Goal: Task Accomplishment & Management: Use online tool/utility

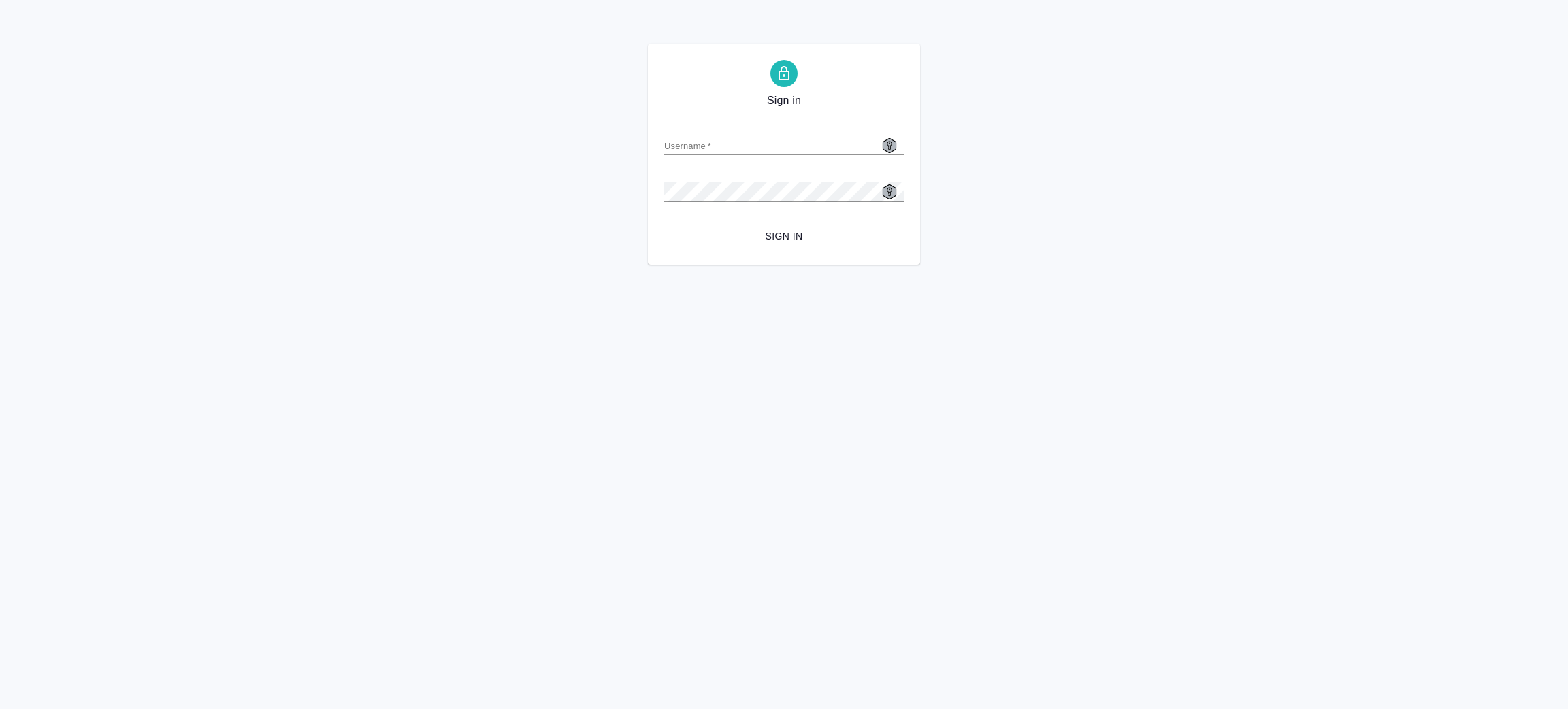
drag, startPoint x: 1106, startPoint y: 259, endPoint x: 1075, endPoint y: 253, distance: 31.6
click at [1101, 259] on div "Sign in Username   * Password   * urlPath   * / Sign in" at bounding box center [784, 155] width 1568 height 221
click at [895, 147] on icon at bounding box center [890, 145] width 15 height 15
click at [897, 148] on input "Username   *" at bounding box center [784, 145] width 240 height 19
click at [892, 145] on icon at bounding box center [890, 145] width 15 height 15
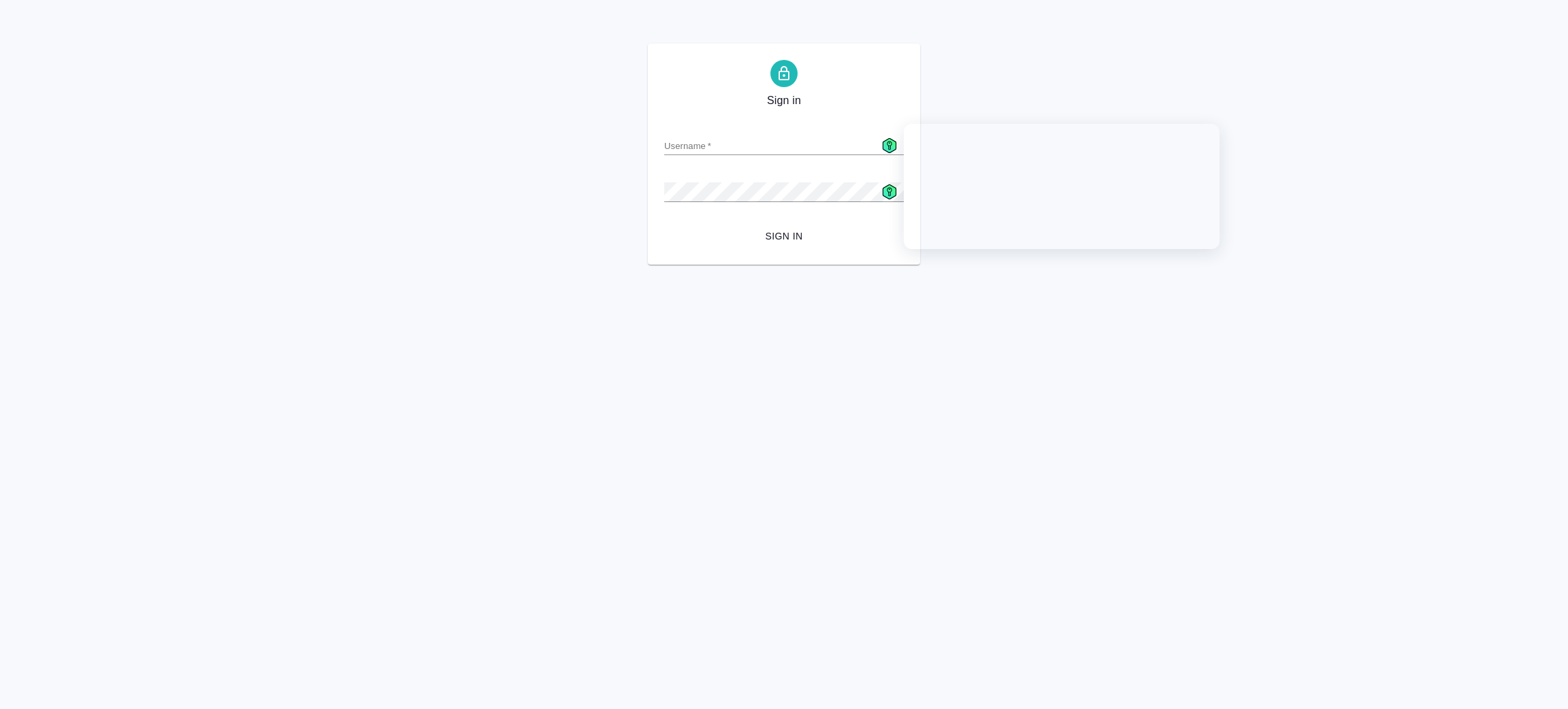
type input "[EMAIL_ADDRESS][DOMAIN_NAME]"
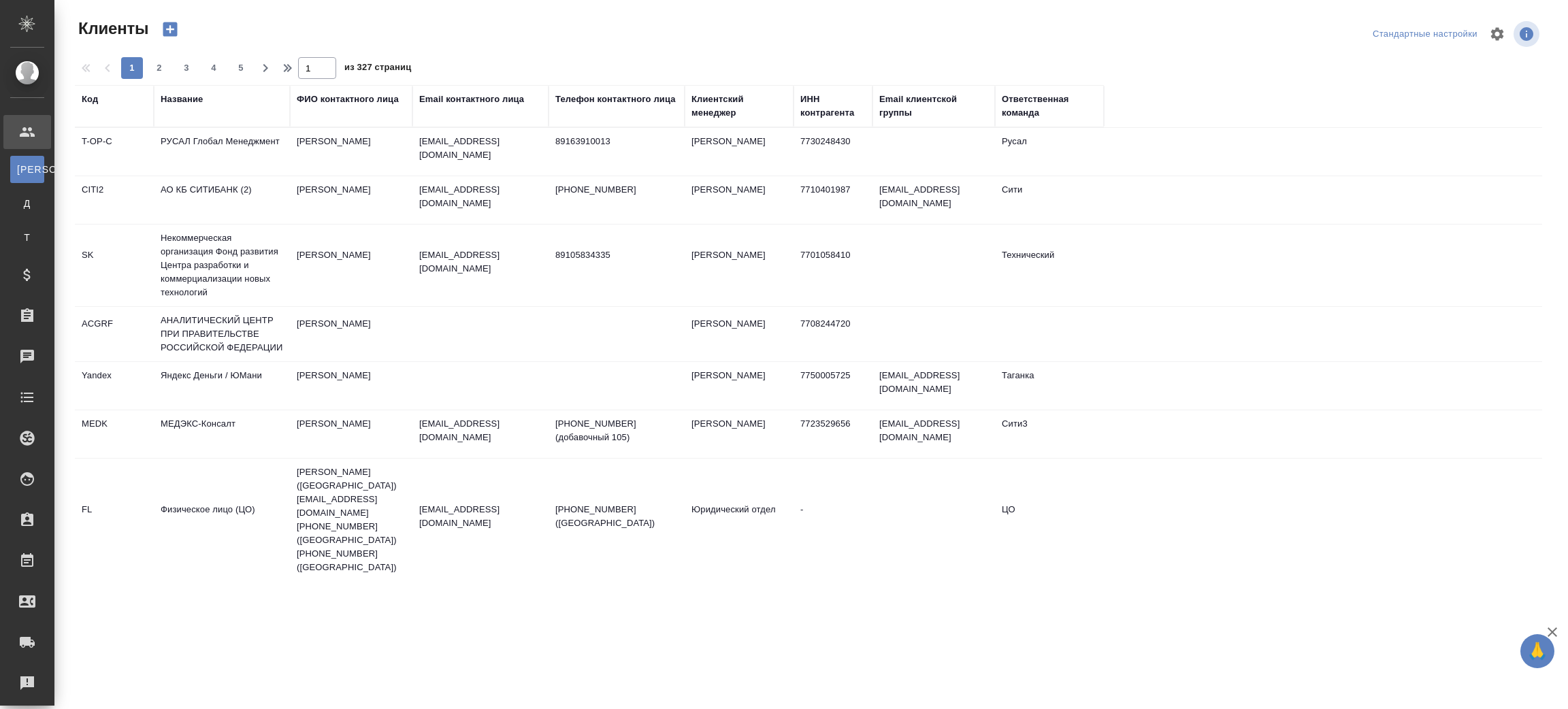
select select "RU"
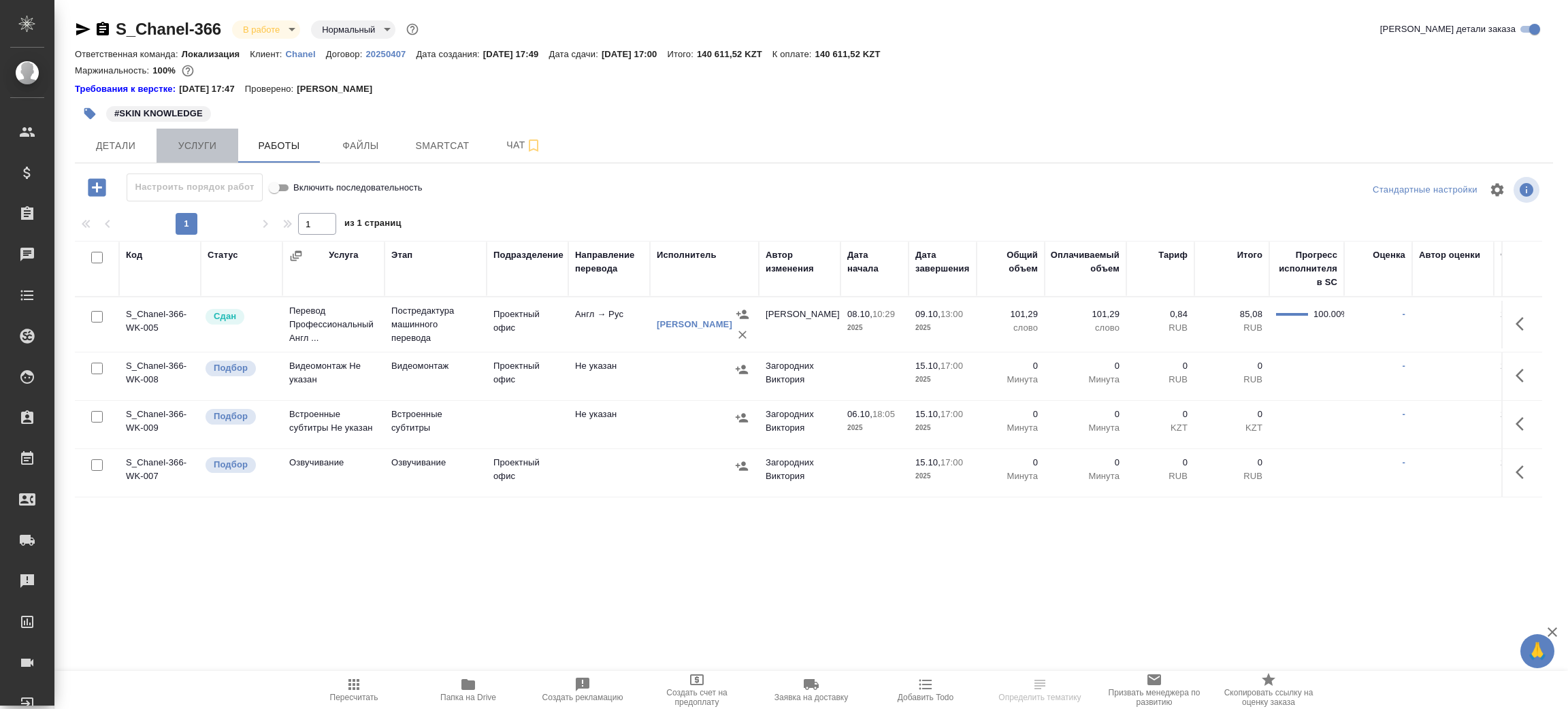
click at [213, 155] on button "Услуги" at bounding box center [197, 145] width 81 height 34
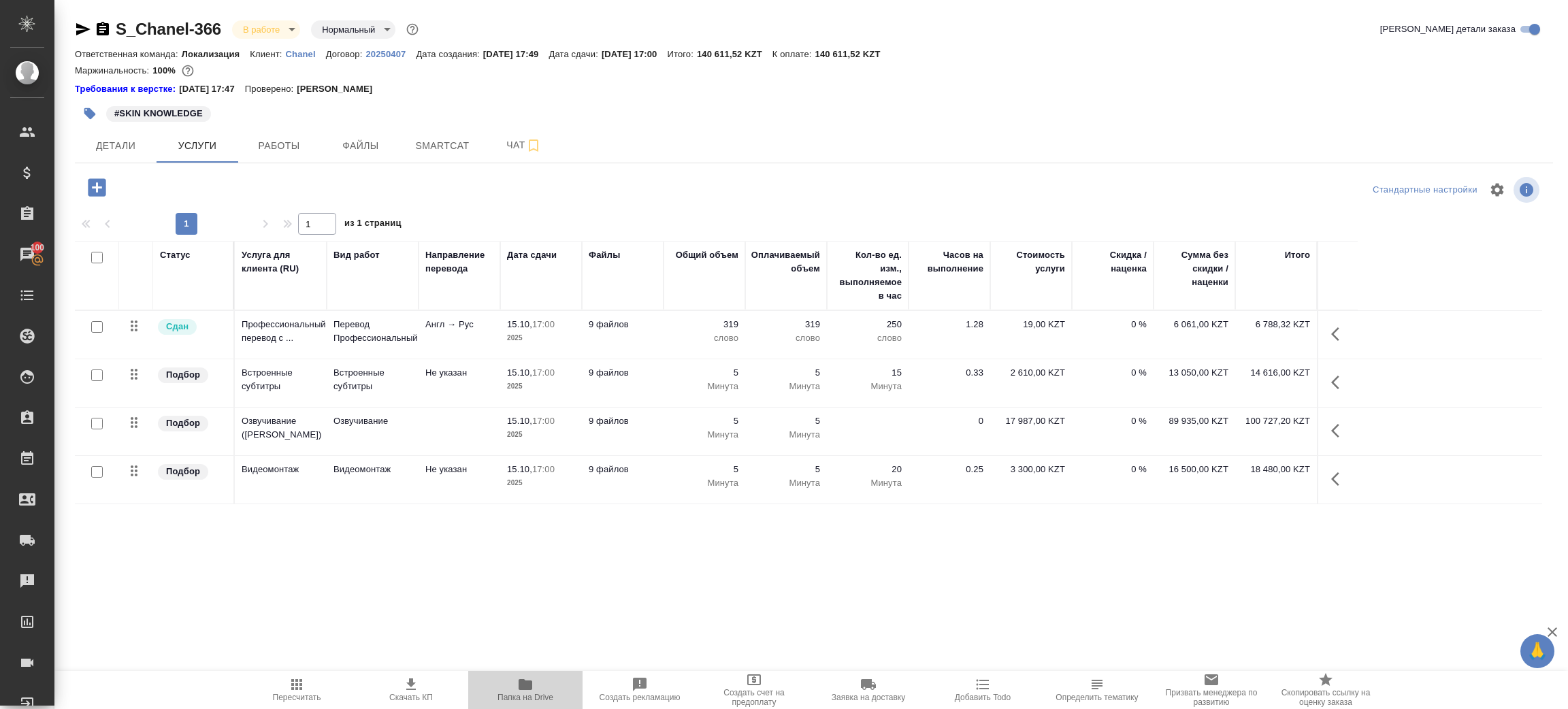
click at [533, 692] on span "Папка на Drive" at bounding box center [525, 689] width 98 height 26
